Goal: Task Accomplishment & Management: Manage account settings

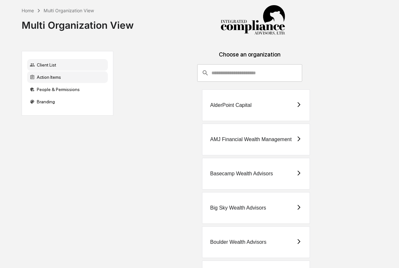
click at [44, 73] on div "Action Items" at bounding box center [67, 77] width 81 height 12
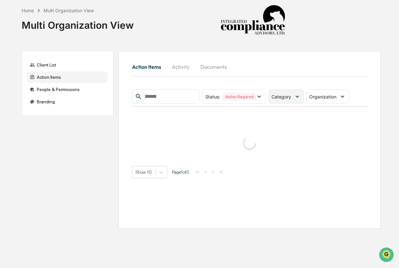
click at [281, 98] on span "Category" at bounding box center [281, 96] width 20 height 5
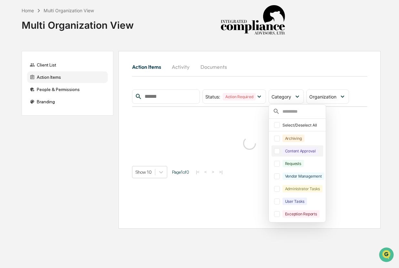
click at [289, 151] on div "Content Approval" at bounding box center [300, 150] width 36 height 7
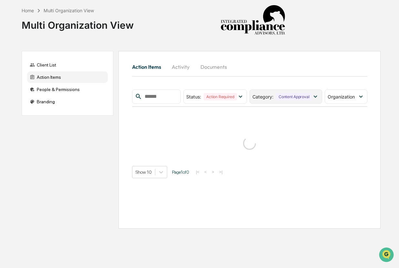
click at [300, 93] on div "Content Approval" at bounding box center [294, 96] width 36 height 7
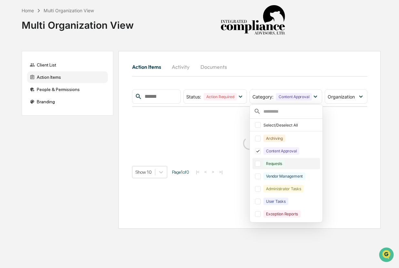
click at [296, 163] on div "Requests" at bounding box center [290, 163] width 55 height 7
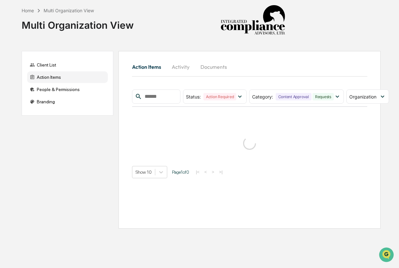
click at [316, 67] on div "Action Items Activity Documents" at bounding box center [249, 66] width 235 height 15
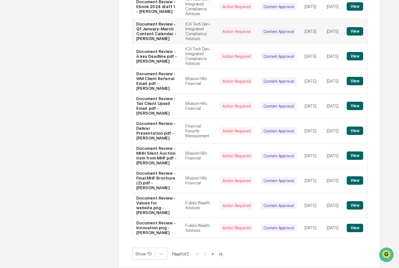
scroll to position [140, 0]
click at [360, 135] on button "View" at bounding box center [355, 131] width 16 height 8
